Goal: Task Accomplishment & Management: Manage account settings

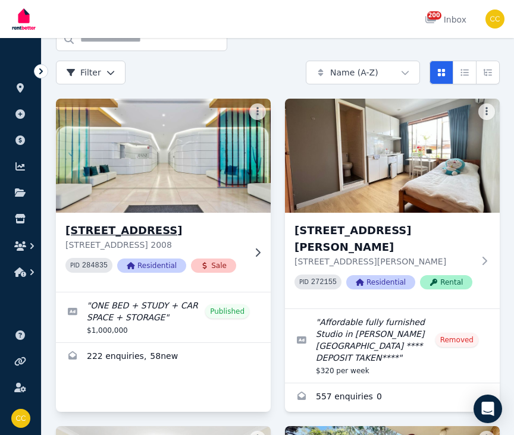
scroll to position [70, 0]
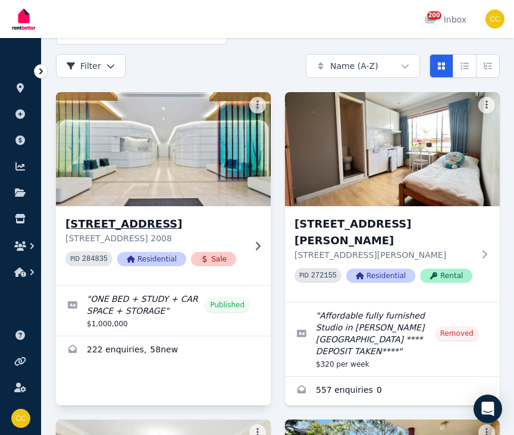
click at [209, 225] on h3 "[STREET_ADDRESS]" at bounding box center [154, 224] width 179 height 17
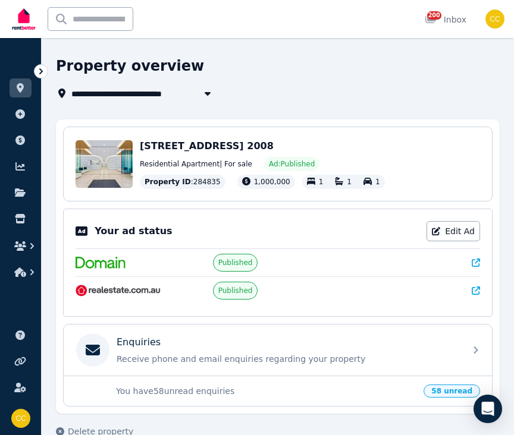
scroll to position [19, 0]
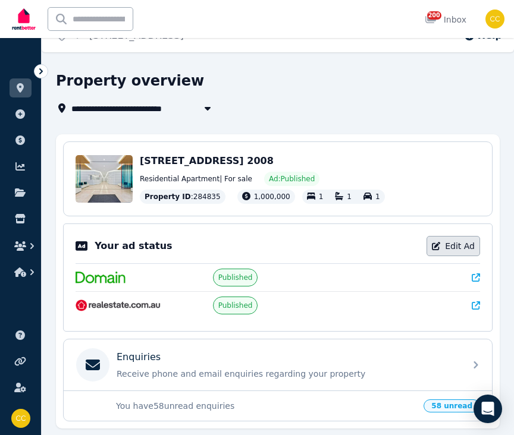
click at [444, 250] on link "Edit Ad" at bounding box center [453, 246] width 54 height 20
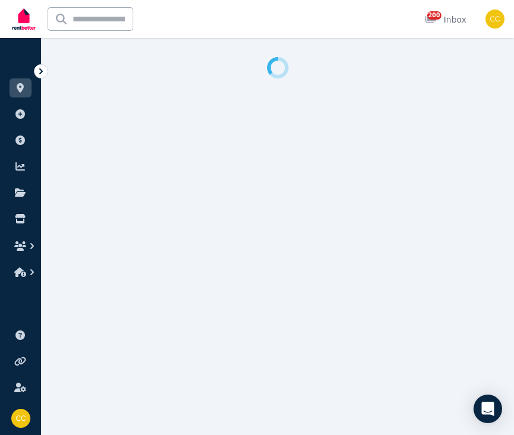
select select "**********"
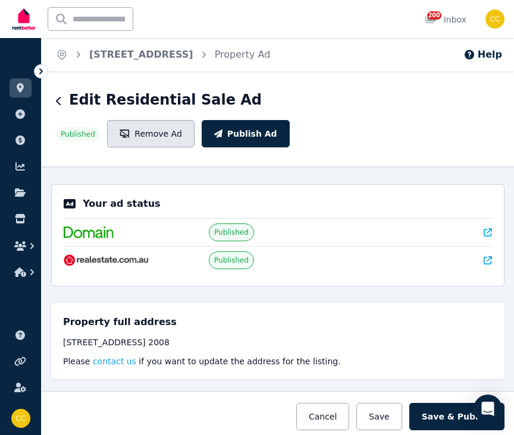
click at [194, 120] on button "Remove Ad" at bounding box center [150, 133] width 87 height 27
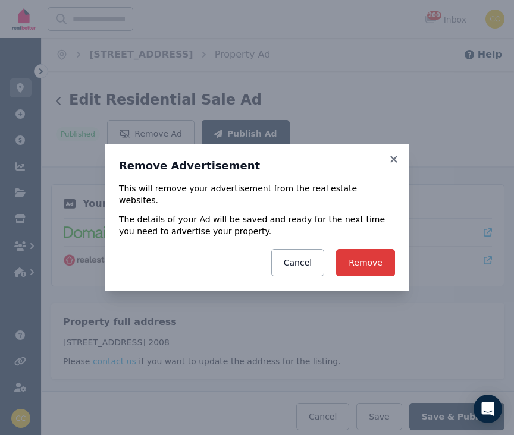
click at [356, 257] on button "Remove" at bounding box center [365, 262] width 59 height 27
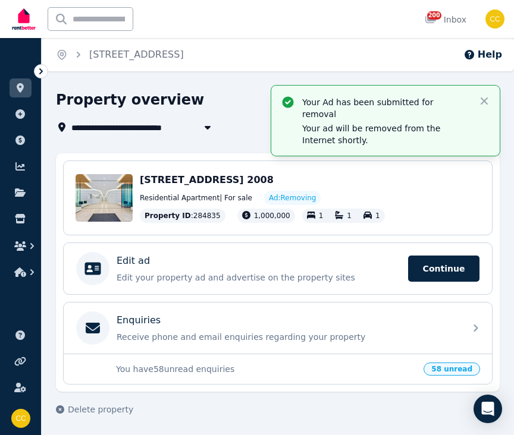
click at [48, 89] on div "**********" at bounding box center [257, 217] width 514 height 435
click at [21, 86] on icon at bounding box center [20, 88] width 7 height 10
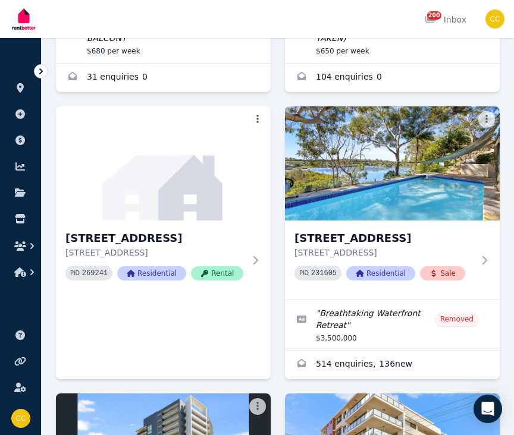
scroll to position [686, 0]
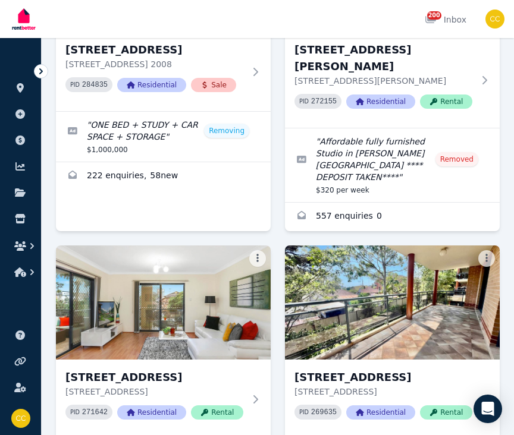
scroll to position [0, 0]
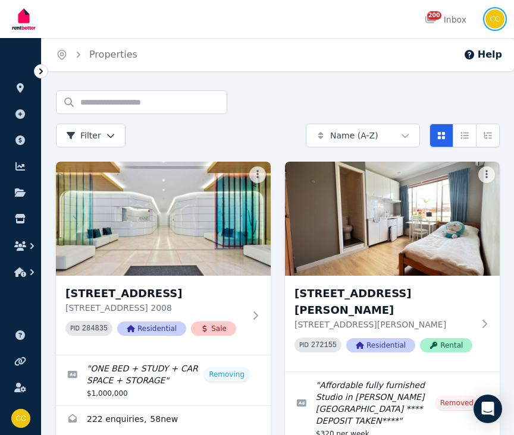
click at [495, 26] on img "button" at bounding box center [494, 19] width 19 height 19
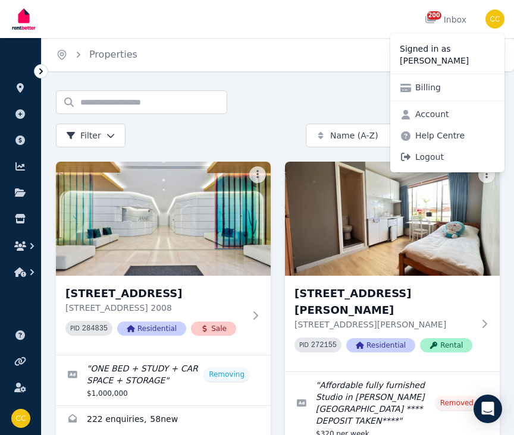
click at [426, 155] on span "Logout" at bounding box center [447, 156] width 114 height 21
